Goal: Task Accomplishment & Management: Complete application form

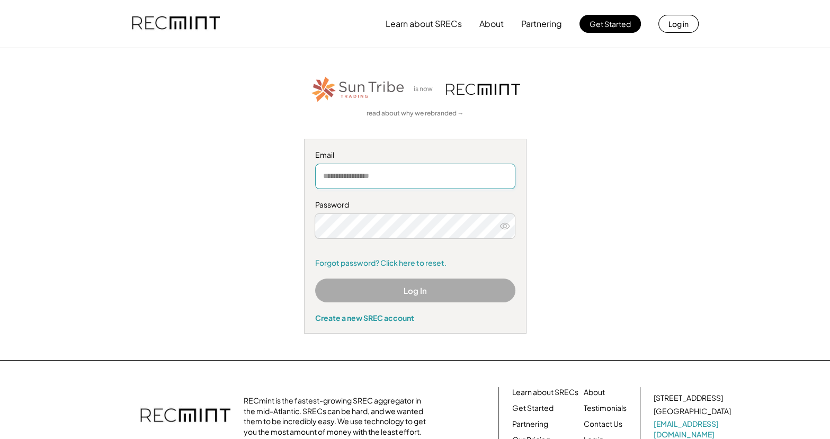
click at [428, 181] on input "email" at bounding box center [415, 176] width 200 height 25
type input "**********"
click at [358, 314] on div "Create a new SREC account" at bounding box center [415, 318] width 200 height 10
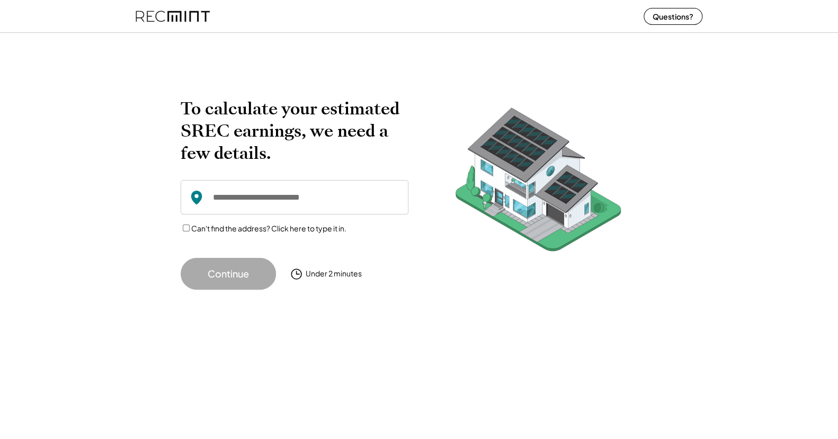
click at [290, 200] on input "input" at bounding box center [295, 197] width 228 height 34
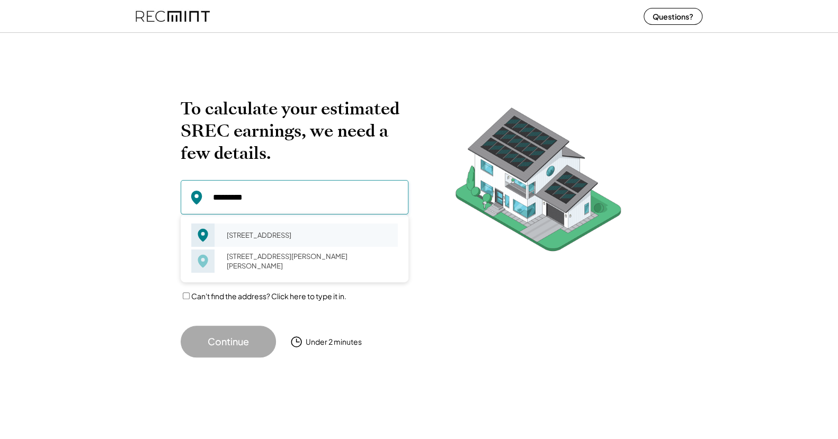
click at [265, 238] on div "511 Sigma Dr Fredericksburg, VA 22408" at bounding box center [309, 235] width 178 height 15
type input "**********"
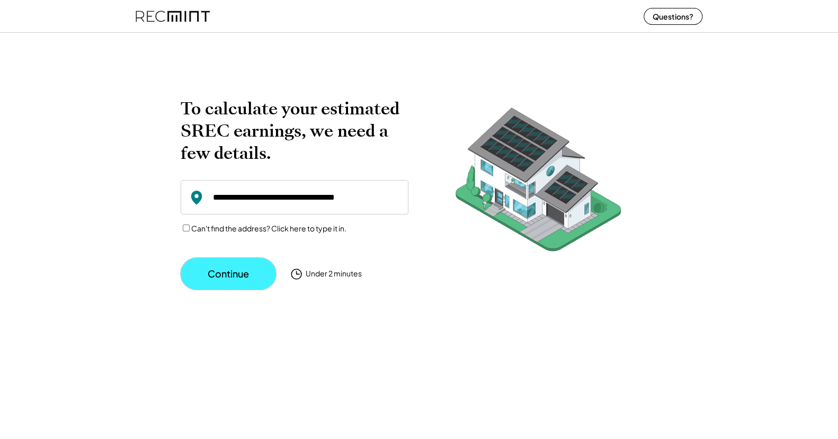
click at [221, 272] on button "Continue" at bounding box center [228, 274] width 95 height 32
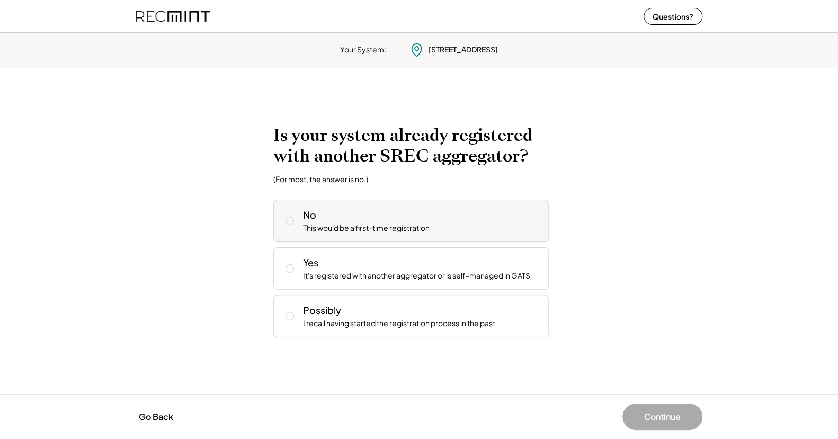
click at [292, 222] on icon at bounding box center [290, 221] width 11 height 11
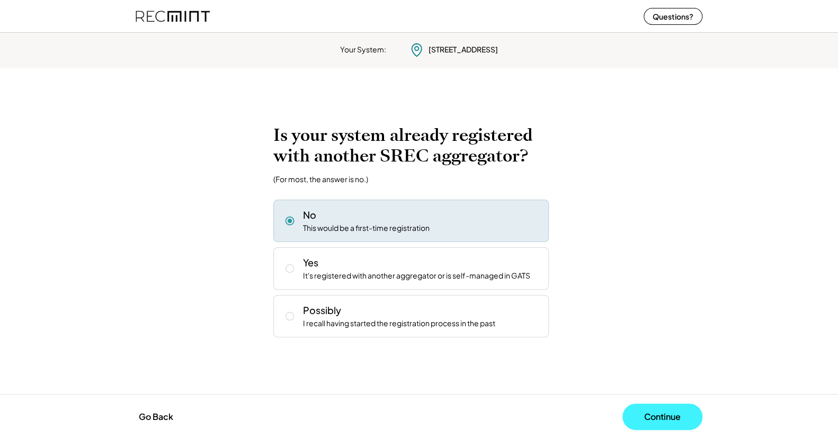
click at [663, 412] on button "Continue" at bounding box center [663, 417] width 80 height 26
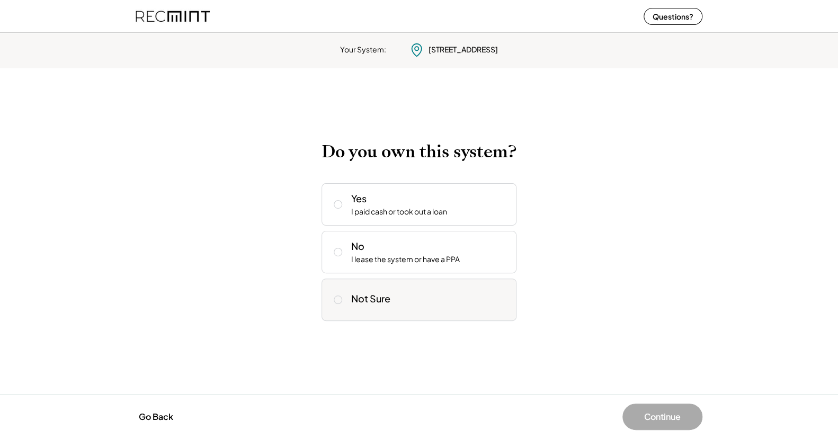
click at [333, 296] on icon at bounding box center [338, 300] width 11 height 11
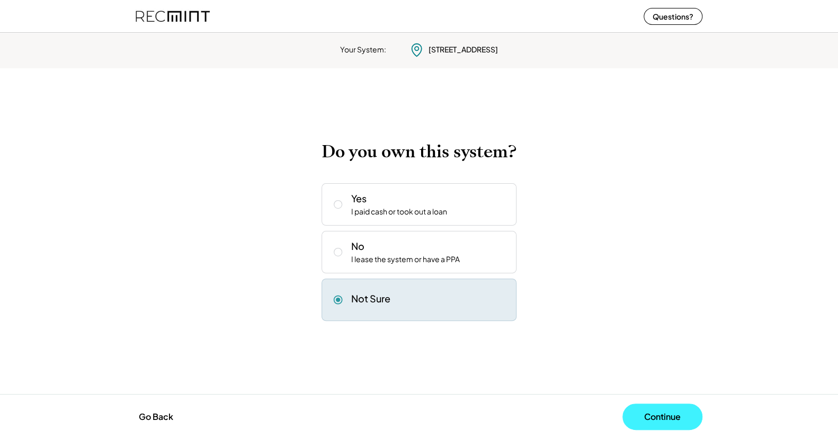
click at [651, 422] on button "Continue" at bounding box center [663, 417] width 80 height 26
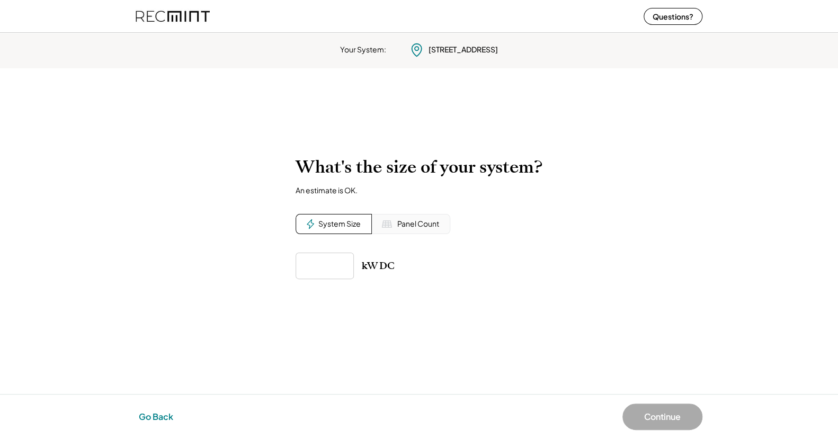
click at [152, 407] on button "Go Back" at bounding box center [156, 416] width 41 height 23
